Goal: Check status: Check status

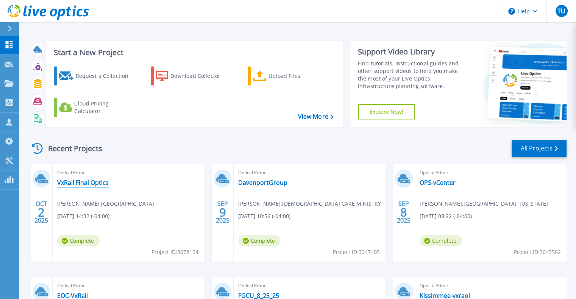
click at [99, 182] on link "VxRail Final Optics" at bounding box center [82, 183] width 51 height 8
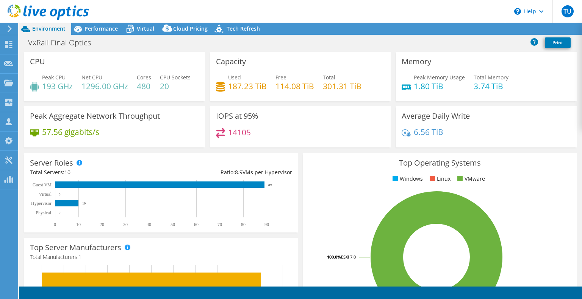
select select "USD"
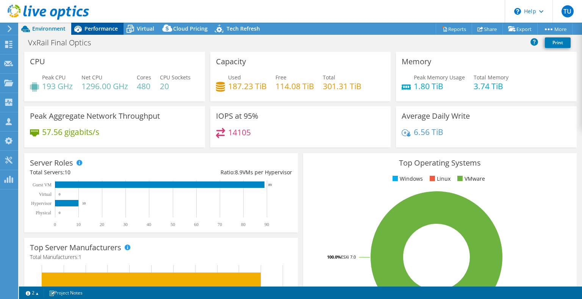
click at [100, 30] on span "Performance" at bounding box center [100, 28] width 33 height 7
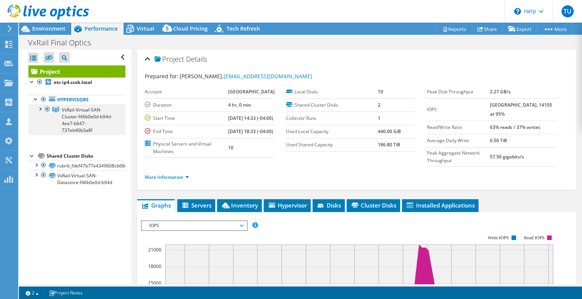
click at [40, 112] on div at bounding box center [40, 109] width 8 height 8
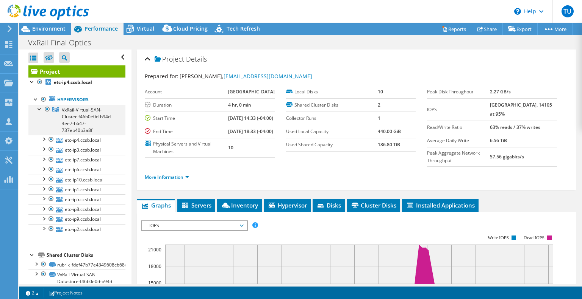
click at [40, 112] on div at bounding box center [40, 109] width 8 height 8
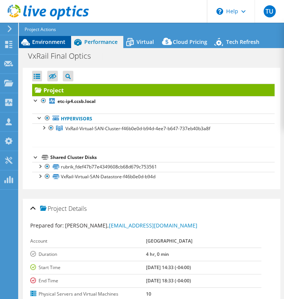
click at [48, 45] on span "Environment" at bounding box center [48, 41] width 33 height 7
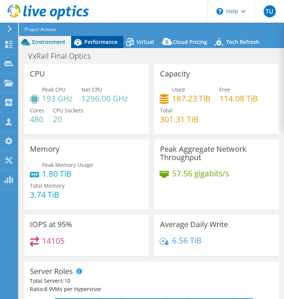
click at [97, 45] on span "Performance" at bounding box center [100, 41] width 33 height 7
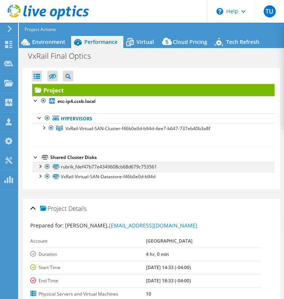
click at [47, 167] on div at bounding box center [48, 166] width 8 height 9
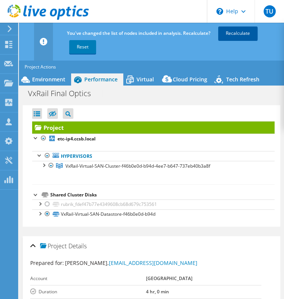
click at [218, 40] on link "Recalculate" at bounding box center [237, 34] width 39 height 14
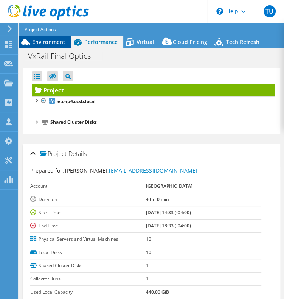
click at [43, 43] on span "Environment" at bounding box center [48, 41] width 33 height 7
